Goal: Check status: Check status

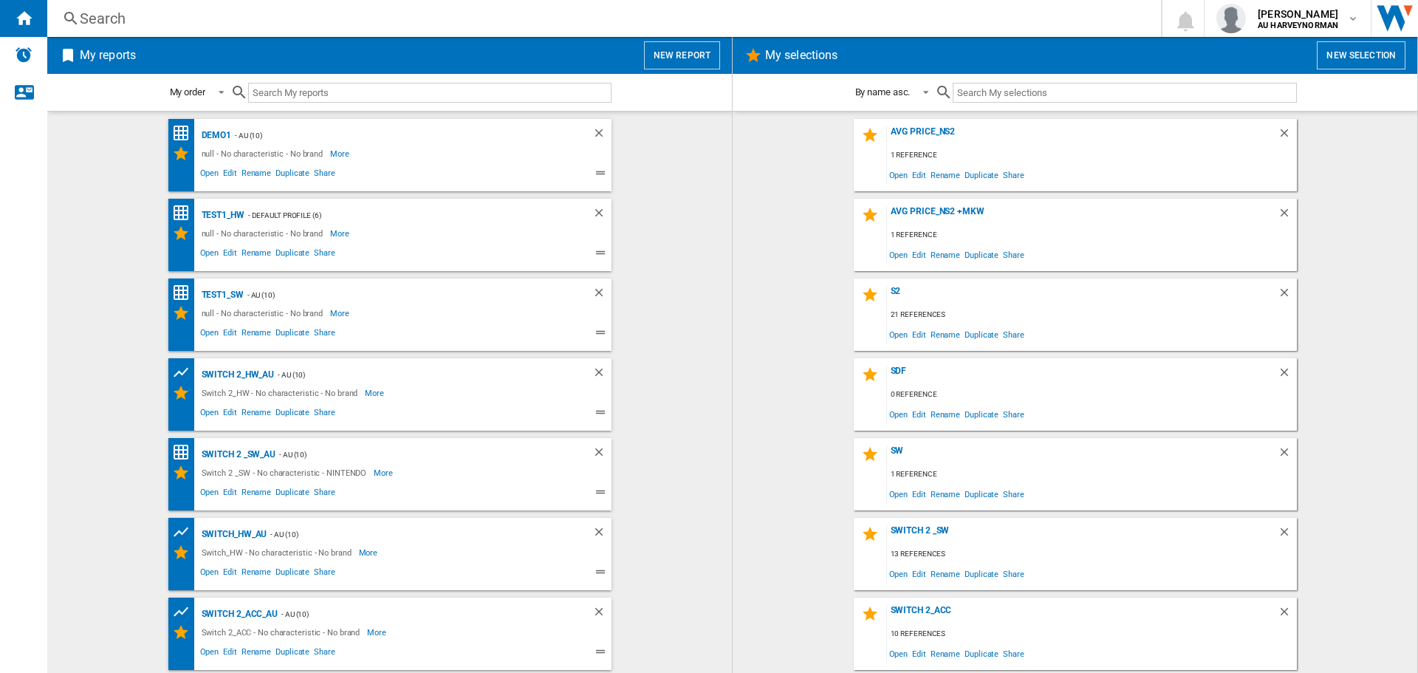
scroll to position [254, 0]
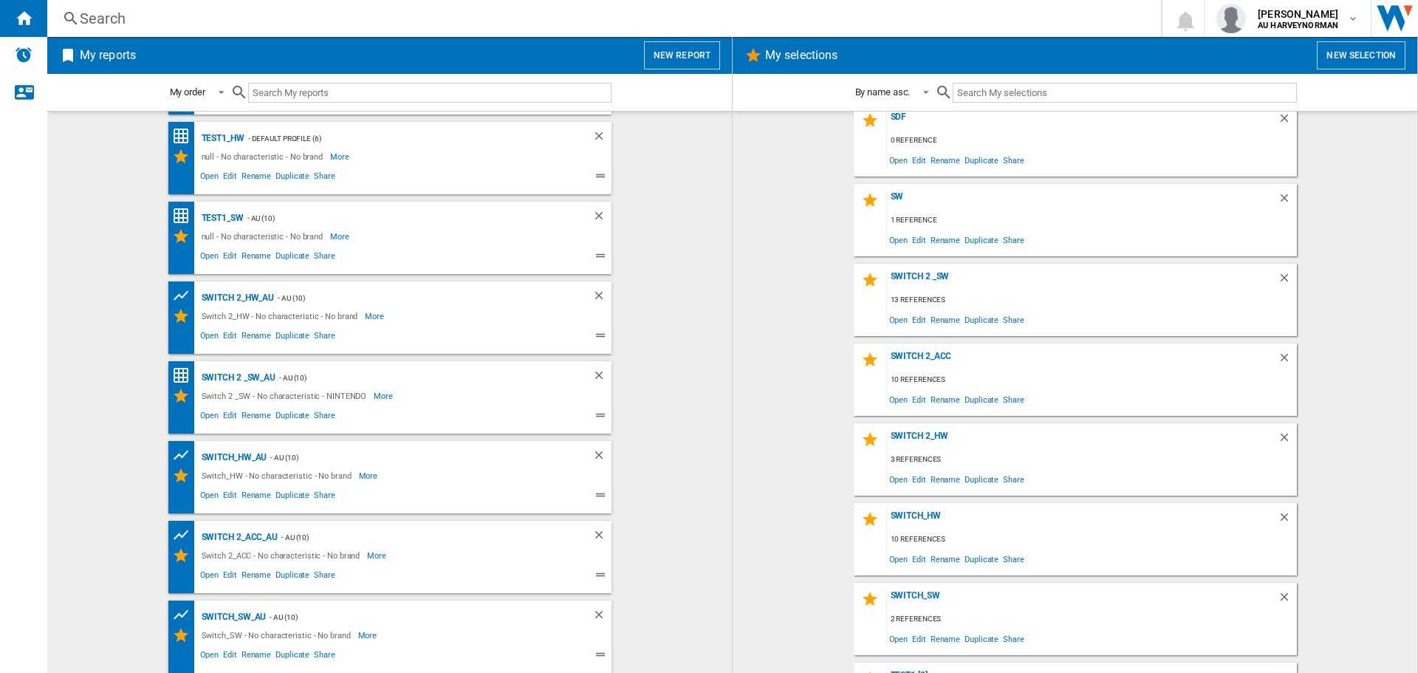
click at [236, 617] on div "Switch_SW_AU" at bounding box center [232, 617] width 69 height 18
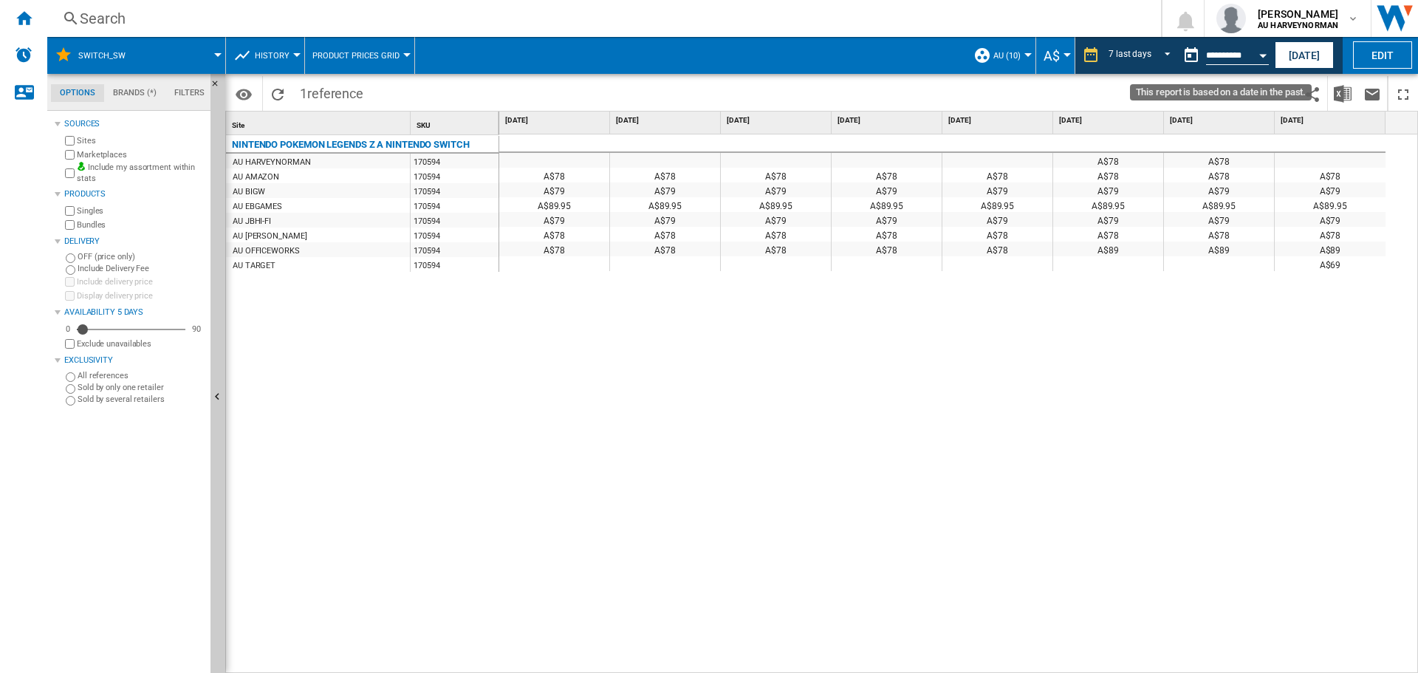
click at [1267, 55] on div "Open calendar" at bounding box center [1262, 56] width 7 height 4
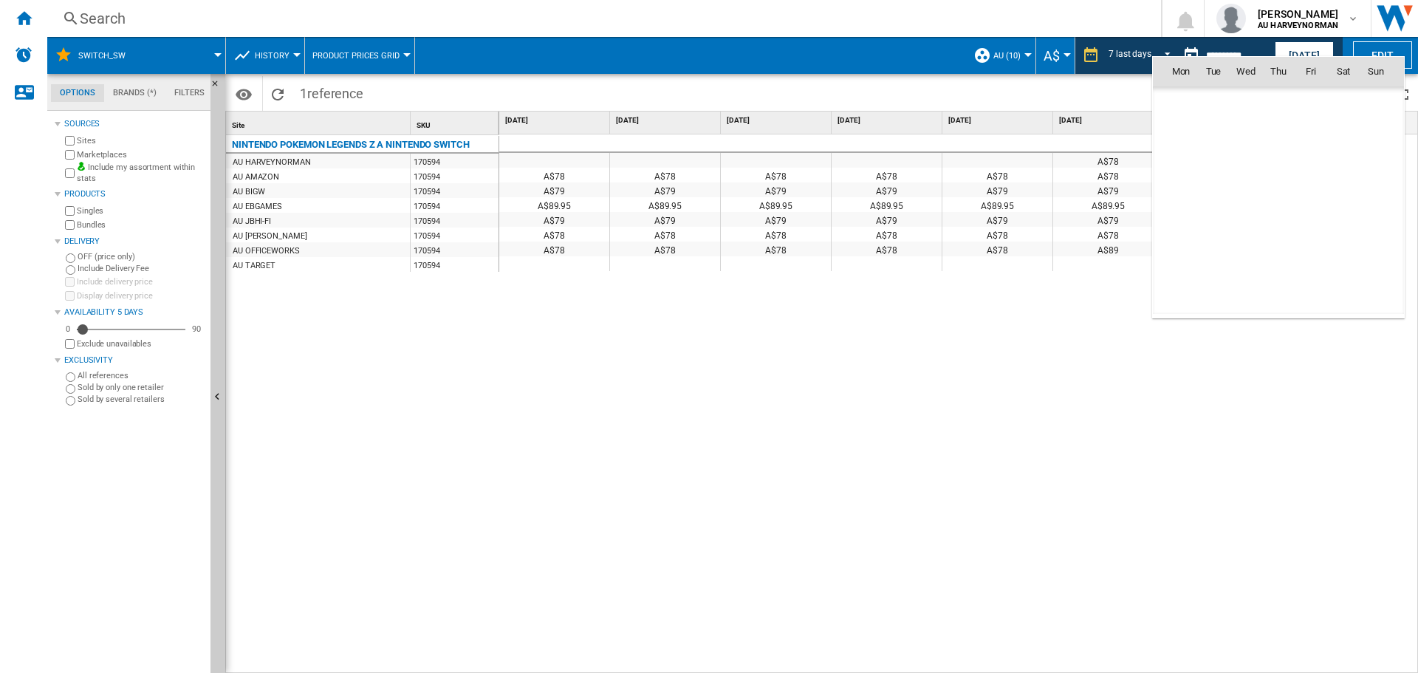
scroll to position [7046, 0]
click at [1314, 202] on span "19" at bounding box center [1311, 200] width 31 height 31
type input "**********"
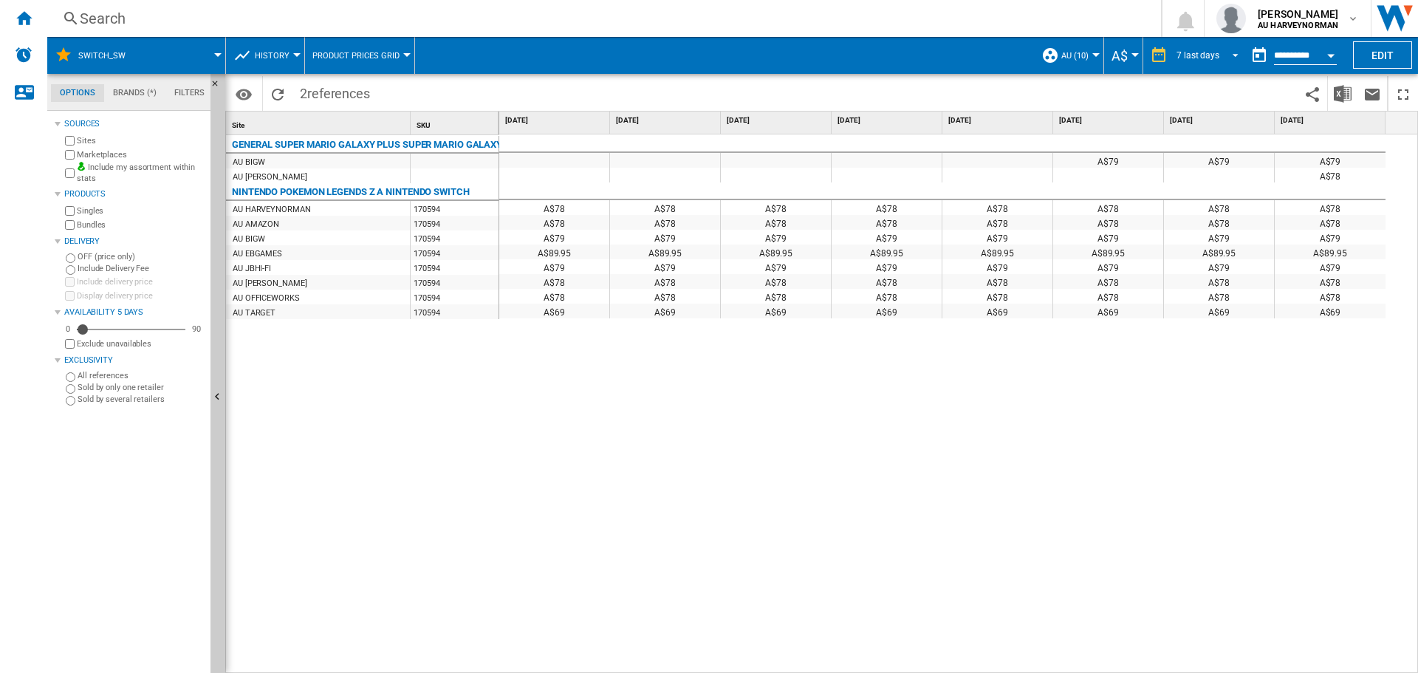
click at [1228, 55] on span "REPORTS.WIZARD.STEPS.REPORT.STEPS.REPORT_OPTIONS.PERIOD: 7 last days" at bounding box center [1231, 53] width 18 height 13
click at [1207, 58] on md-option "1 day" at bounding box center [1213, 56] width 100 height 22
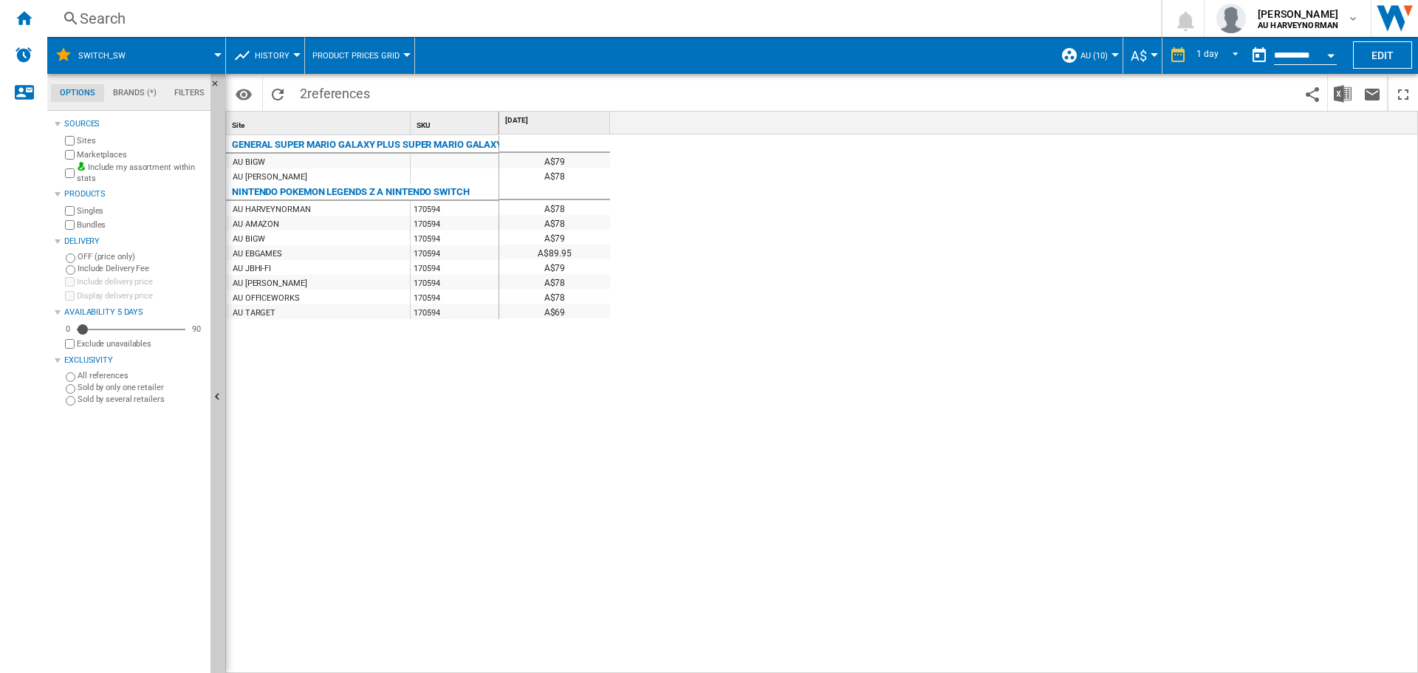
click at [282, 61] on button "History" at bounding box center [276, 55] width 42 height 37
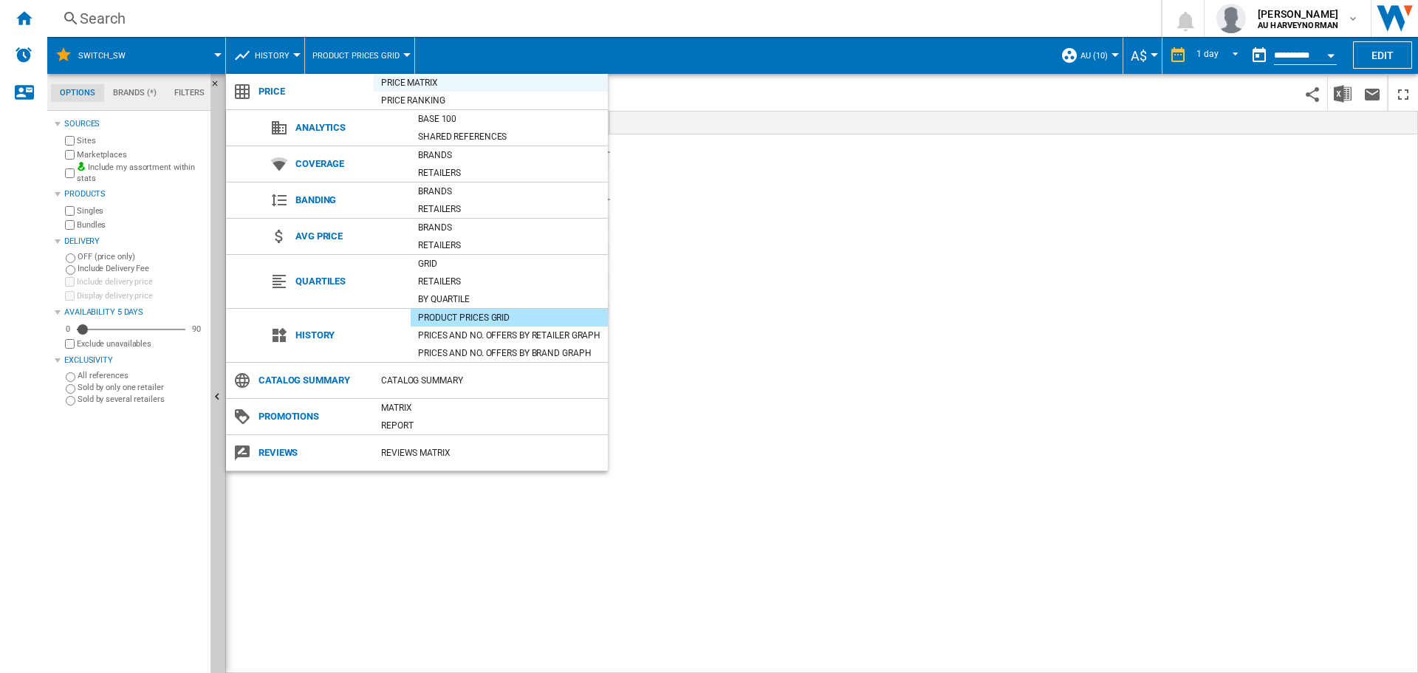
click at [428, 82] on div "Price Matrix" at bounding box center [491, 82] width 234 height 15
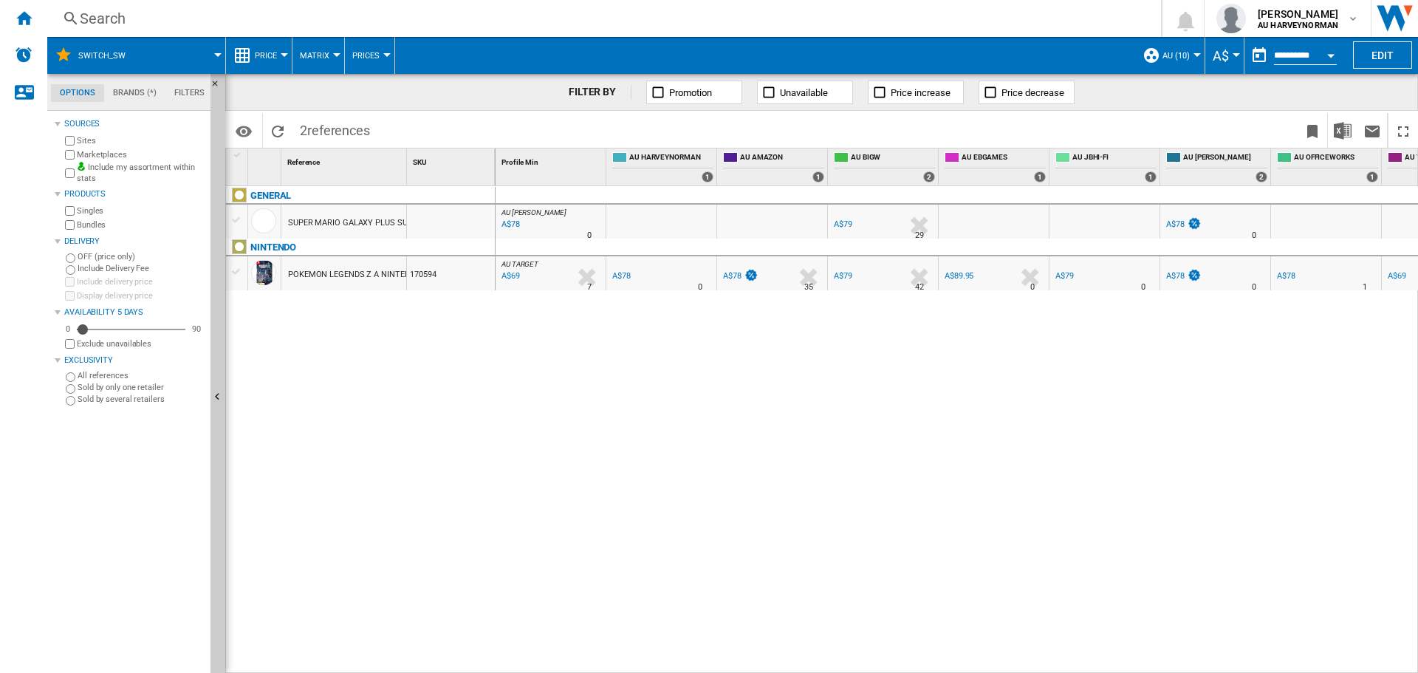
click at [735, 273] on div "A$78" at bounding box center [732, 276] width 18 height 10
